Goal: Information Seeking & Learning: Learn about a topic

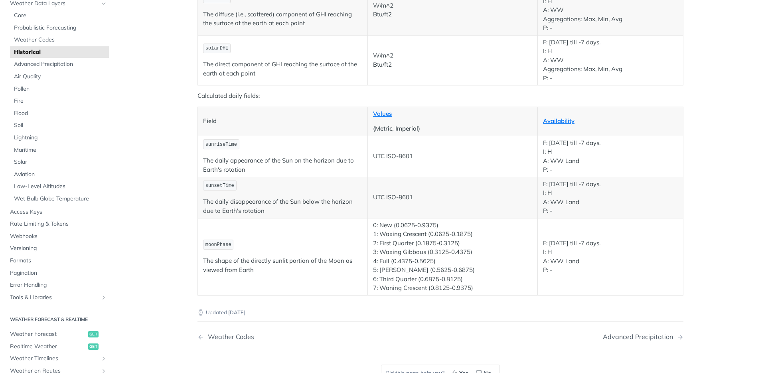
scroll to position [1290, 0]
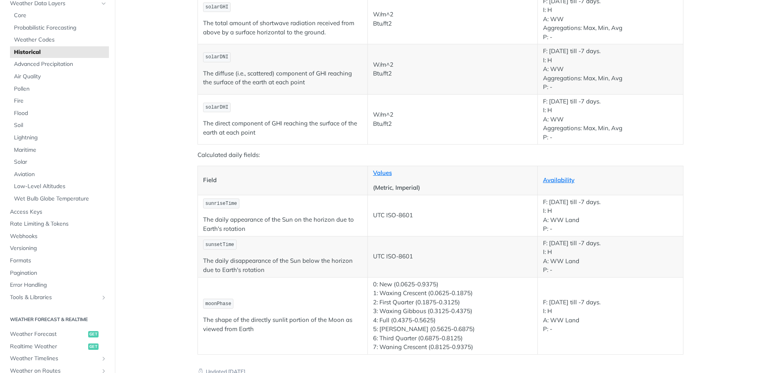
click at [503, 180] on th "Values (Metric, Imperial)" at bounding box center [452, 180] width 170 height 29
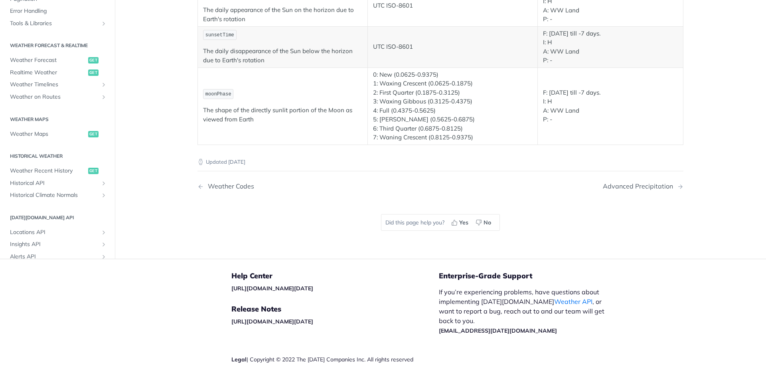
scroll to position [219, 0]
click at [66, 95] on span "Weather on Routes" at bounding box center [54, 96] width 89 height 8
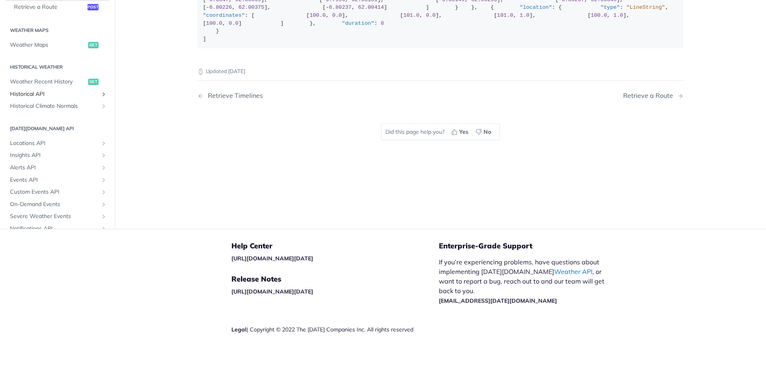
scroll to position [122, 0]
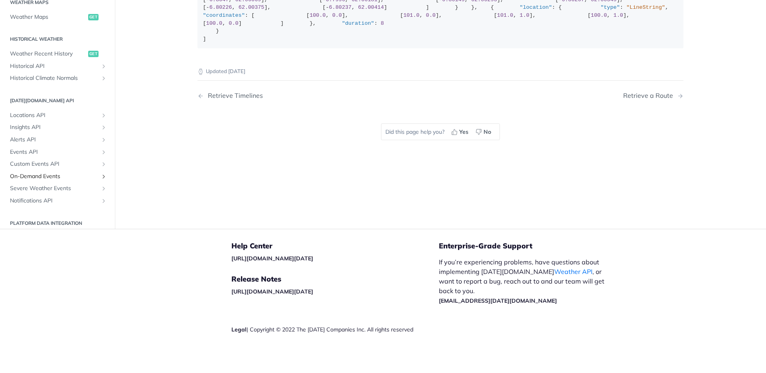
click at [43, 176] on span "On-Demand Events" at bounding box center [54, 176] width 89 height 8
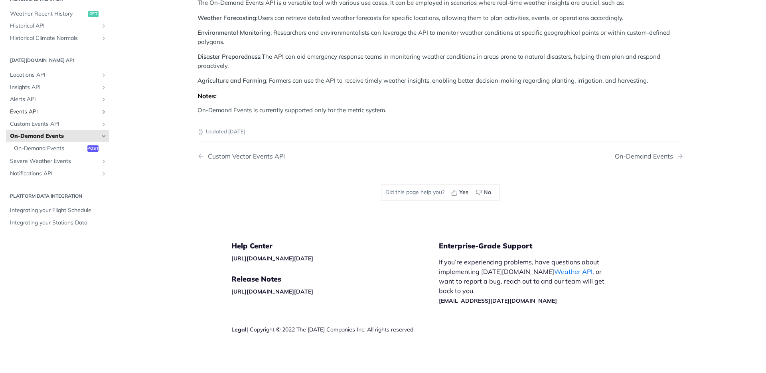
scroll to position [170, 0]
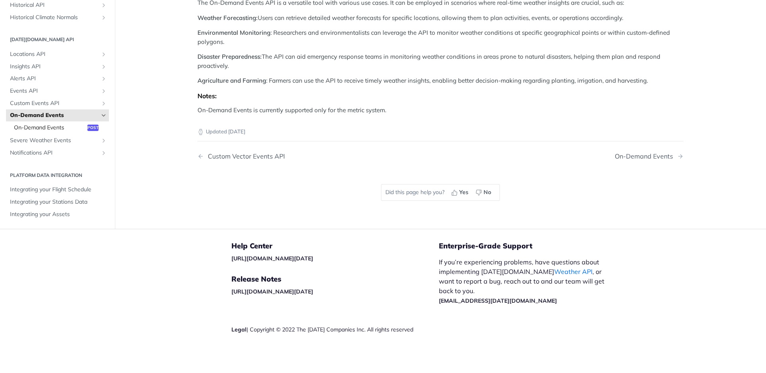
click at [63, 132] on span "On-Demand Events" at bounding box center [49, 128] width 71 height 8
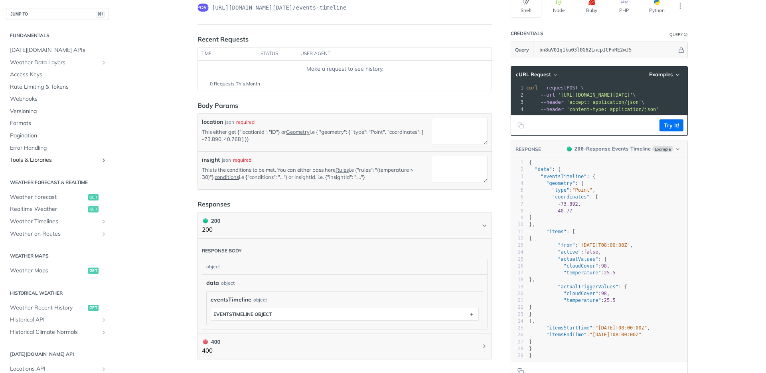
scroll to position [68, 0]
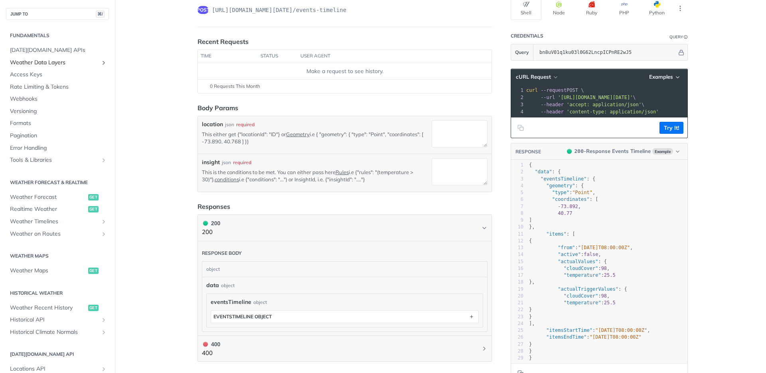
click at [77, 59] on span "Weather Data Layers" at bounding box center [54, 63] width 89 height 8
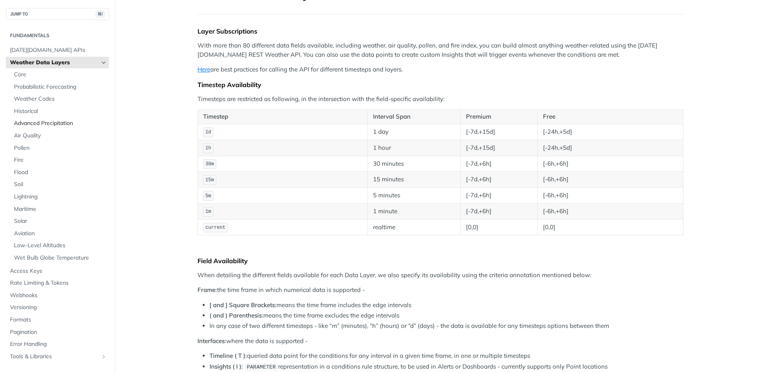
scroll to position [1, 0]
click at [51, 105] on link "Historical" at bounding box center [59, 111] width 99 height 12
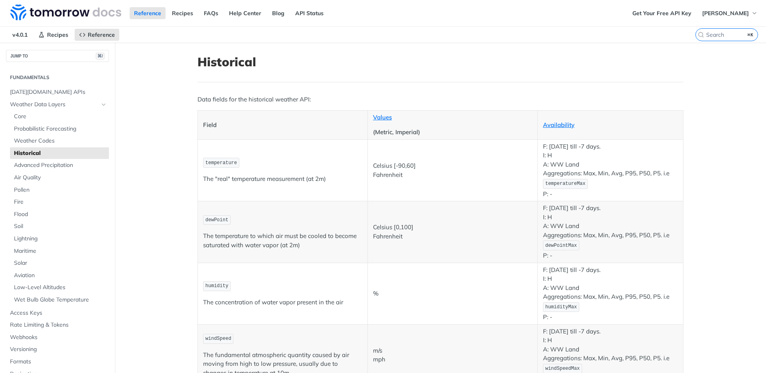
scroll to position [32, 0]
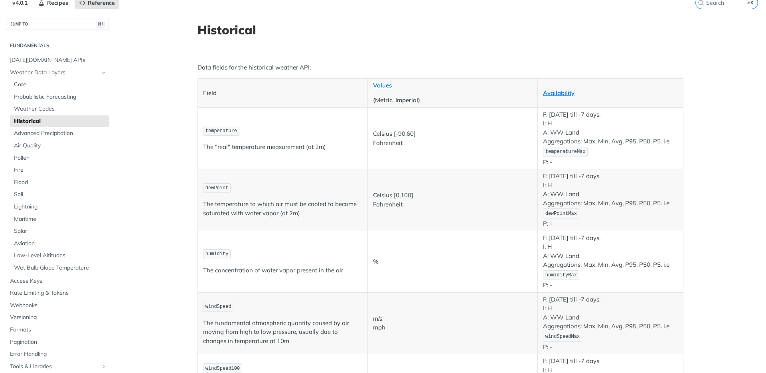
click at [215, 183] on code "dewPoint" at bounding box center [217, 188] width 28 height 10
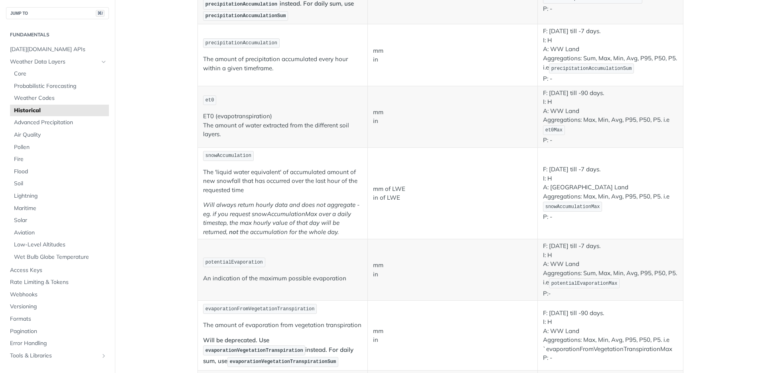
scroll to position [730, 0]
click at [240, 155] on span "snowAccumulation" at bounding box center [228, 155] width 46 height 6
copy span "snowAccumulation"
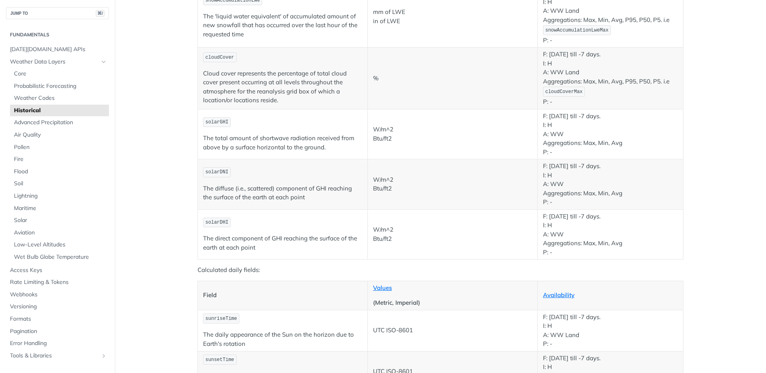
scroll to position [1103, 0]
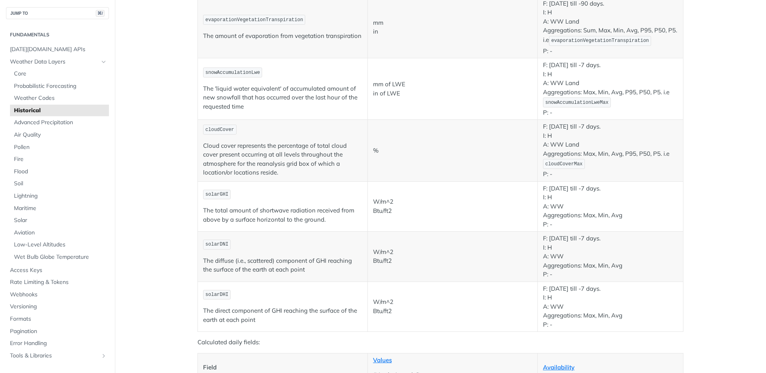
click at [322, 277] on td "solarDNI The diffuse (i.e., scattered) component of GHI reaching the surface of…" at bounding box center [283, 256] width 170 height 50
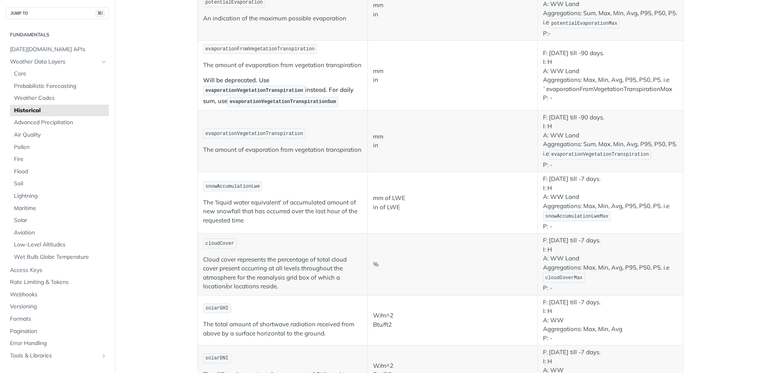
scroll to position [699, 0]
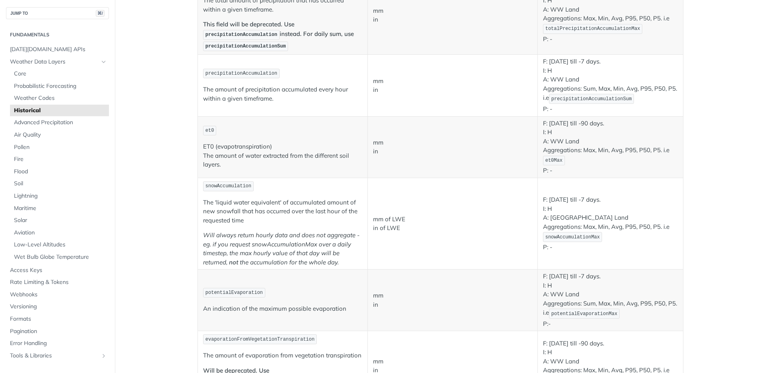
click at [333, 250] on em "Will always return hourly data and does not aggregate - eg. if you request snow…" at bounding box center [281, 248] width 156 height 35
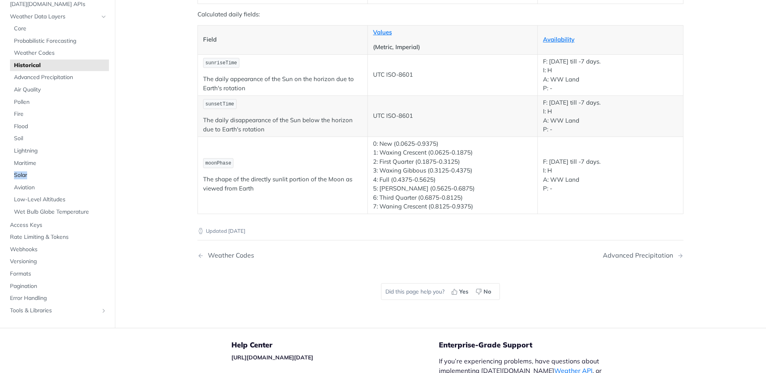
scroll to position [0, 0]
click at [75, 16] on span "Weather Data Layers" at bounding box center [54, 18] width 89 height 8
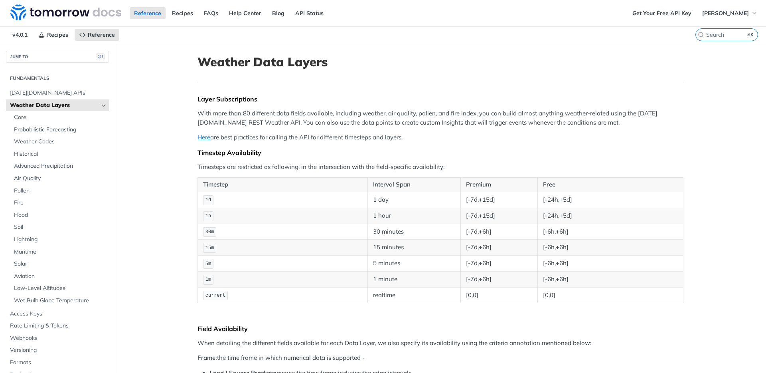
click at [237, 215] on td "1h" at bounding box center [283, 215] width 170 height 16
click at [553, 280] on td "[-6h,+6h]" at bounding box center [610, 279] width 146 height 16
click at [521, 279] on td "[-7d,+6h]" at bounding box center [499, 279] width 77 height 16
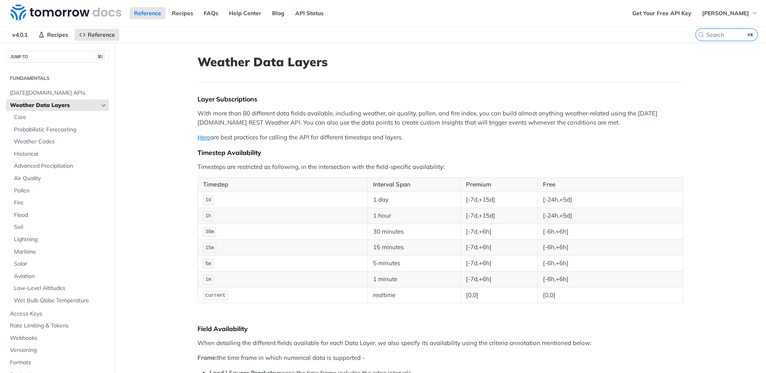
click at [495, 276] on td "[-7d,+6h]" at bounding box center [499, 279] width 77 height 16
click at [496, 279] on td "[-7d,+6h]" at bounding box center [499, 279] width 77 height 16
click at [472, 284] on td "[-7d,+6h]" at bounding box center [499, 279] width 77 height 16
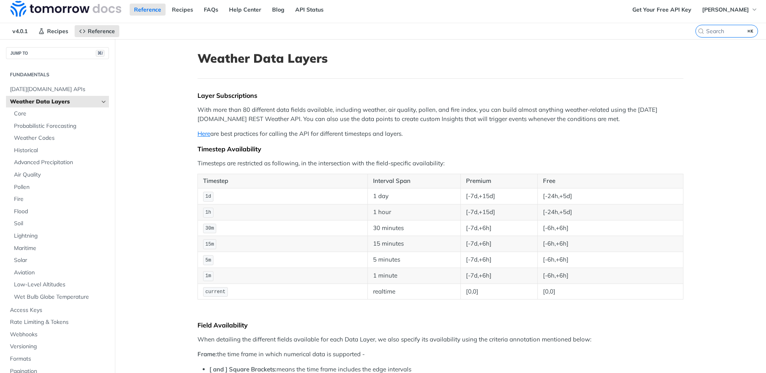
scroll to position [8, 0]
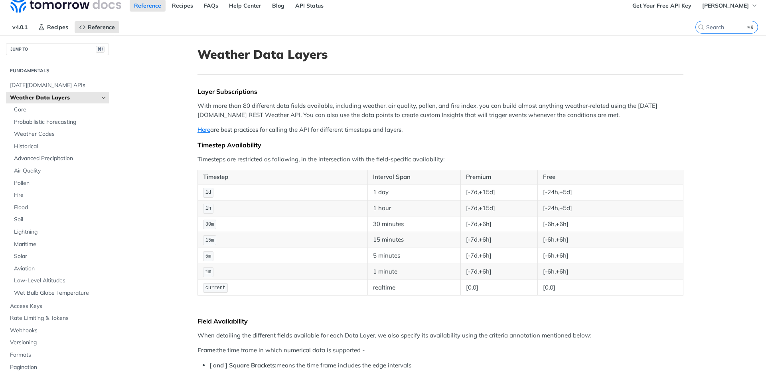
click at [544, 276] on td "[-6h,+6h]" at bounding box center [610, 271] width 146 height 16
click at [500, 267] on td "[-7d,+6h]" at bounding box center [499, 271] width 77 height 16
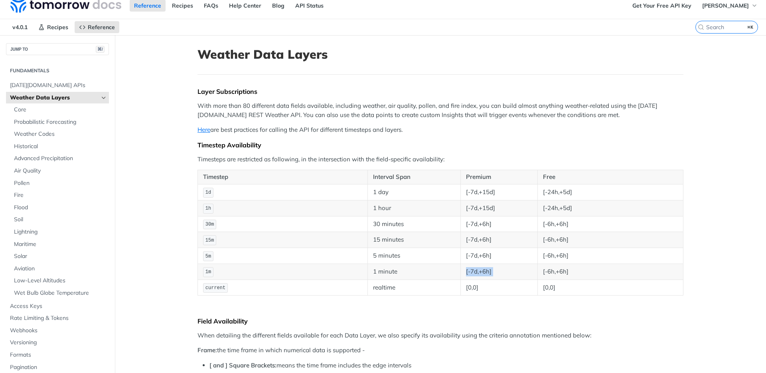
copy td "[-7d,+6h]"
click at [498, 273] on td "[-7d,+6h]" at bounding box center [499, 271] width 77 height 16
click at [484, 274] on td "[-7d,+6h]" at bounding box center [499, 271] width 77 height 16
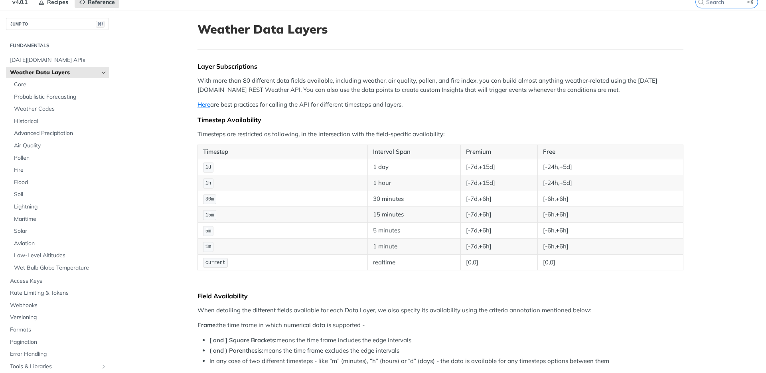
scroll to position [36, 0]
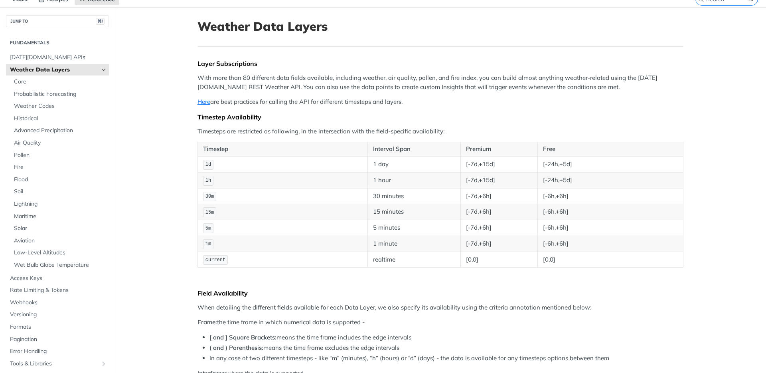
click at [493, 243] on td "[-7d,+6h]" at bounding box center [499, 243] width 77 height 16
click at [476, 244] on td "[-7d,+6h]" at bounding box center [499, 243] width 77 height 16
copy td "[-7d,+6h]"
